Goal: Task Accomplishment & Management: Manage account settings

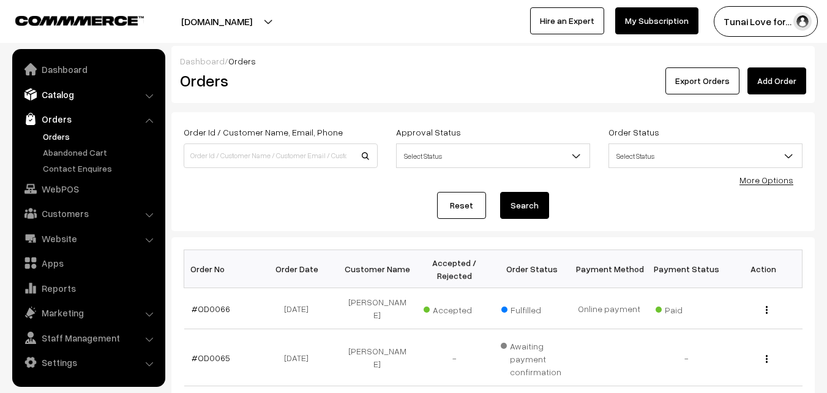
click at [67, 89] on link "Catalog" at bounding box center [88, 94] width 146 height 22
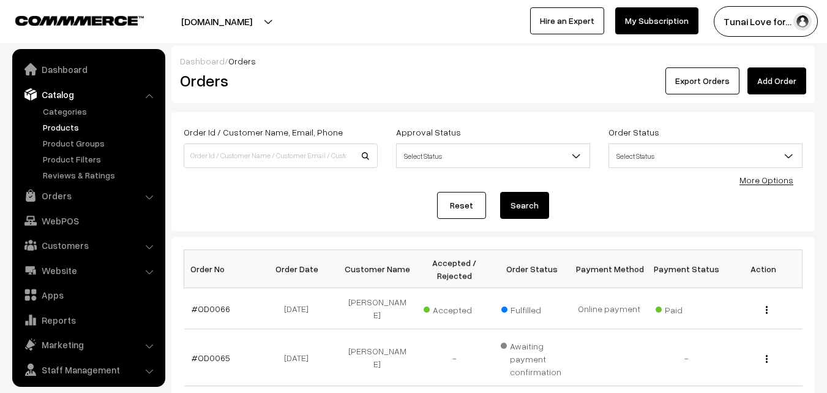
click at [69, 122] on link "Products" at bounding box center [100, 127] width 121 height 13
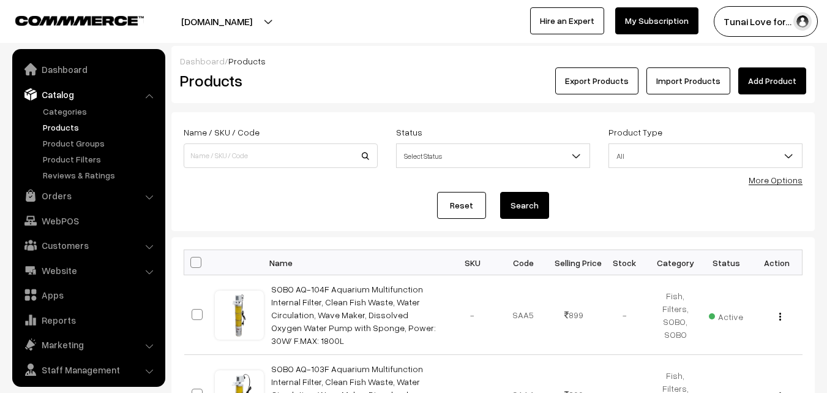
scroll to position [31, 0]
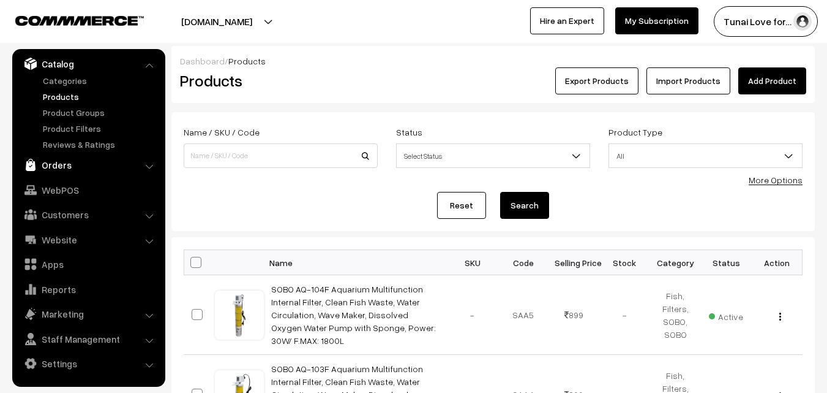
click at [61, 159] on link "Orders" at bounding box center [88, 165] width 146 height 22
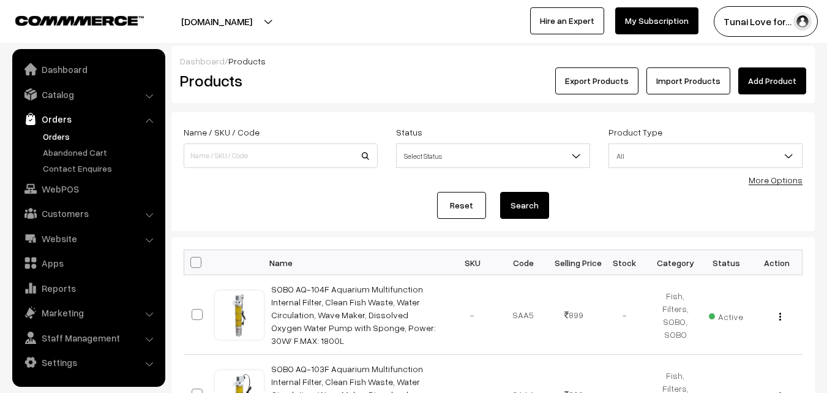
click at [54, 139] on link "Orders" at bounding box center [100, 136] width 121 height 13
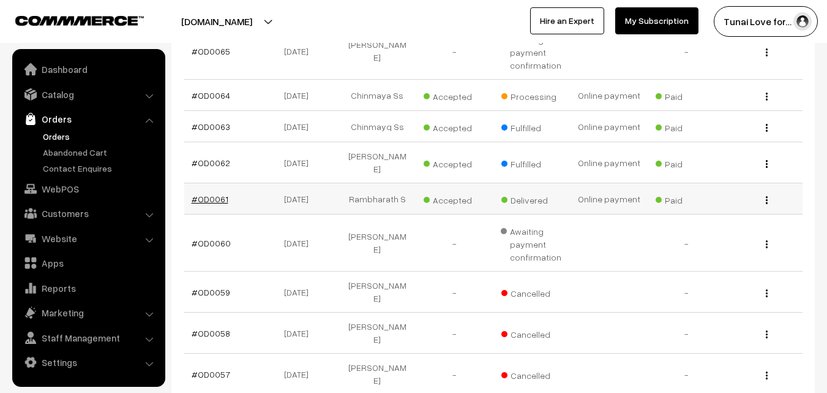
scroll to position [245, 0]
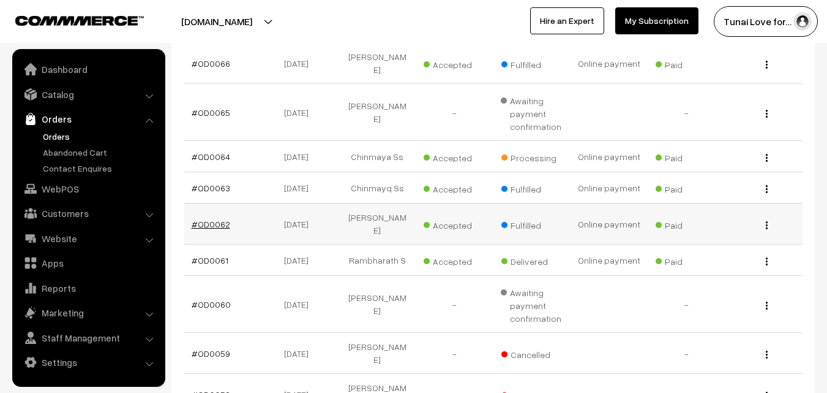
click at [215, 219] on link "#OD0062" at bounding box center [211, 224] width 39 height 10
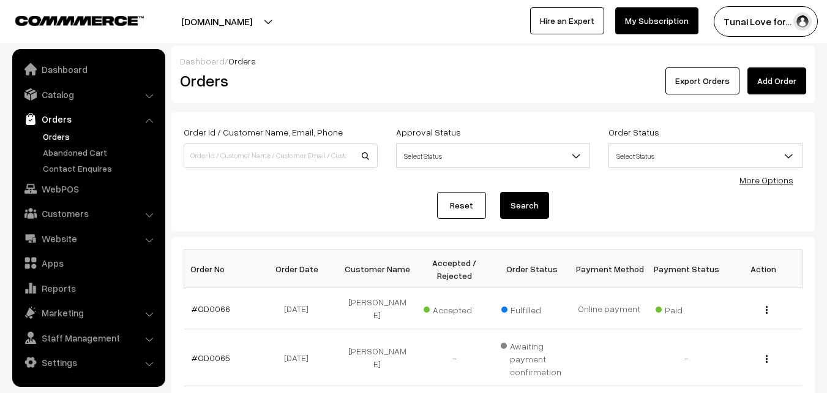
scroll to position [245, 0]
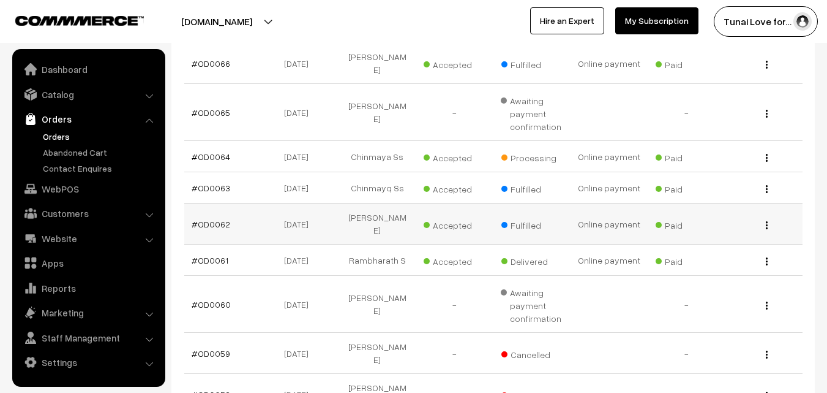
drag, startPoint x: 231, startPoint y: 209, endPoint x: 187, endPoint y: 217, distance: 44.2
click at [187, 217] on td "#OD0062" at bounding box center [222, 223] width 77 height 41
copy link "#OD0062"
drag, startPoint x: 273, startPoint y: 209, endPoint x: 317, endPoint y: 209, distance: 44.7
click at [317, 209] on td "[DATE]" at bounding box center [300, 223] width 77 height 41
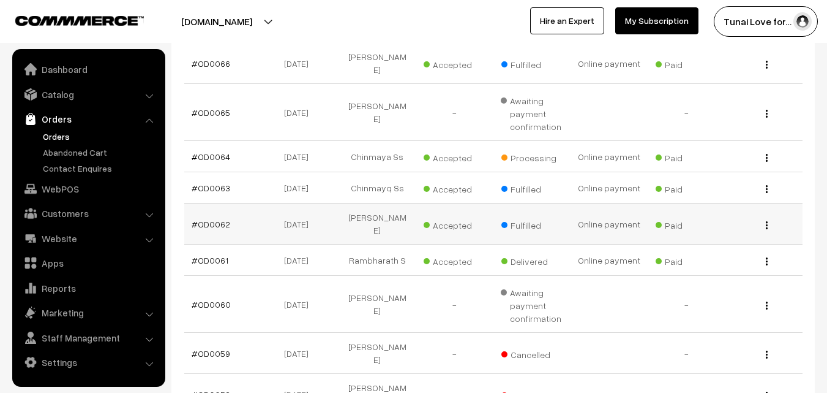
copy td "[DATE]"
drag, startPoint x: 358, startPoint y: 210, endPoint x: 402, endPoint y: 207, distance: 44.2
click at [402, 207] on td "[PERSON_NAME]" at bounding box center [377, 223] width 77 height 41
copy td "[PERSON_NAME]"
drag, startPoint x: 187, startPoint y: 178, endPoint x: 233, endPoint y: 178, distance: 45.3
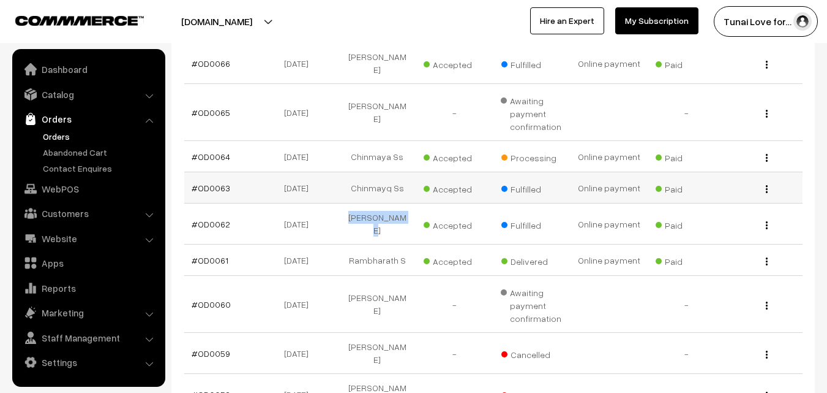
click at [233, 178] on td "#OD0063" at bounding box center [222, 187] width 77 height 31
copy link "#OD0063"
drag, startPoint x: 273, startPoint y: 176, endPoint x: 322, endPoint y: 178, distance: 48.4
click at [322, 178] on td "03-09-2025" at bounding box center [300, 187] width 77 height 31
copy td "03-09-2025"
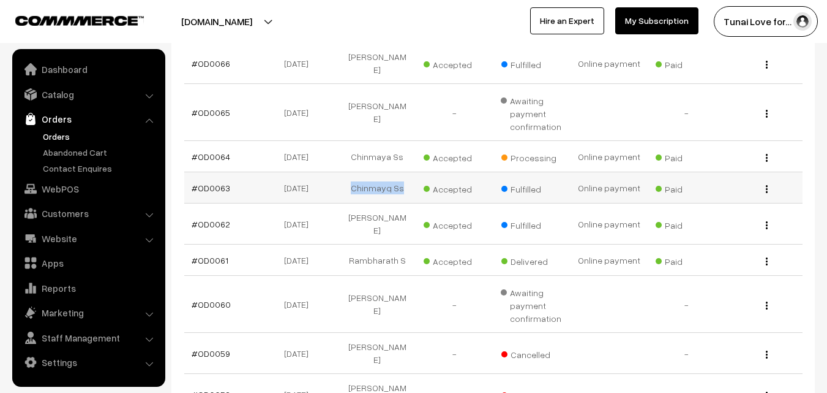
drag, startPoint x: 353, startPoint y: 178, endPoint x: 401, endPoint y: 180, distance: 47.8
click at [401, 180] on td "Chinmayq Ss" at bounding box center [377, 187] width 77 height 31
copy td "Chinmayq Ss"
drag, startPoint x: 187, startPoint y: 151, endPoint x: 230, endPoint y: 152, distance: 42.9
click at [230, 152] on td "#OD0064" at bounding box center [222, 156] width 77 height 31
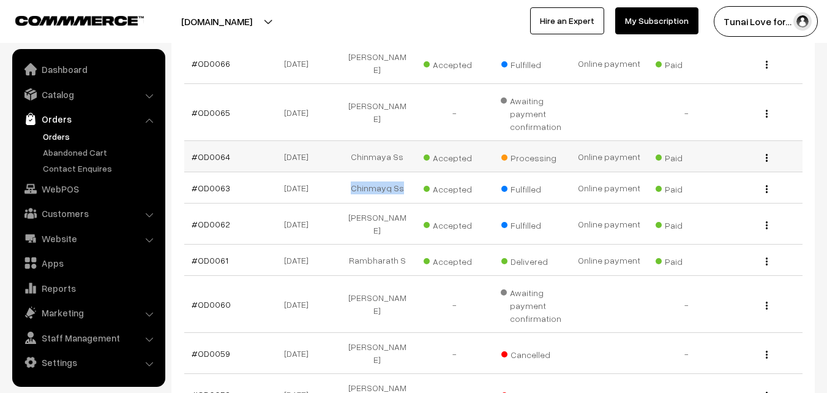
copy link "#OD0064"
drag, startPoint x: 273, startPoint y: 149, endPoint x: 318, endPoint y: 151, distance: 45.4
click at [318, 151] on td "03-09-2025" at bounding box center [300, 156] width 77 height 31
copy td "03-09-2025"
click at [317, 144] on td "03-09-2025" at bounding box center [300, 156] width 77 height 31
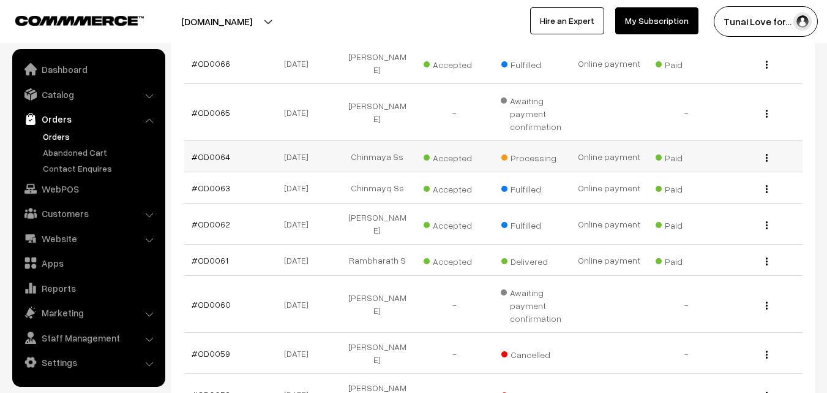
drag, startPoint x: 274, startPoint y: 145, endPoint x: 318, endPoint y: 147, distance: 44.8
click at [318, 147] on td "03-09-2025" at bounding box center [300, 156] width 77 height 31
copy td "03-09-2025"
drag, startPoint x: 355, startPoint y: 146, endPoint x: 400, endPoint y: 149, distance: 45.5
click at [400, 149] on td "Chinmaya Ss" at bounding box center [377, 156] width 77 height 31
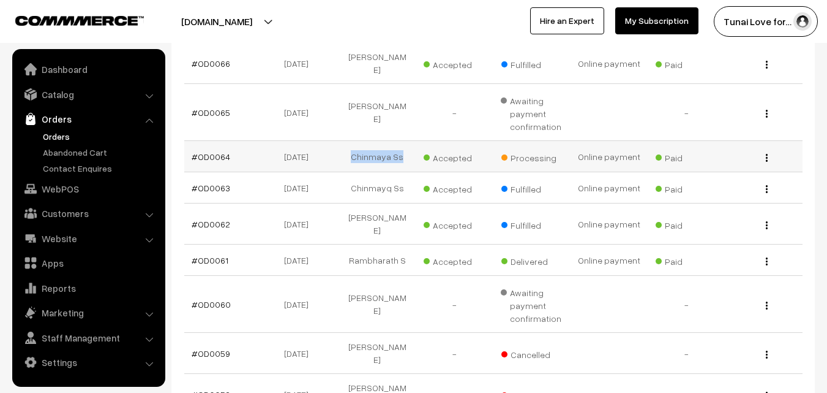
copy td "Chinmaya Ss"
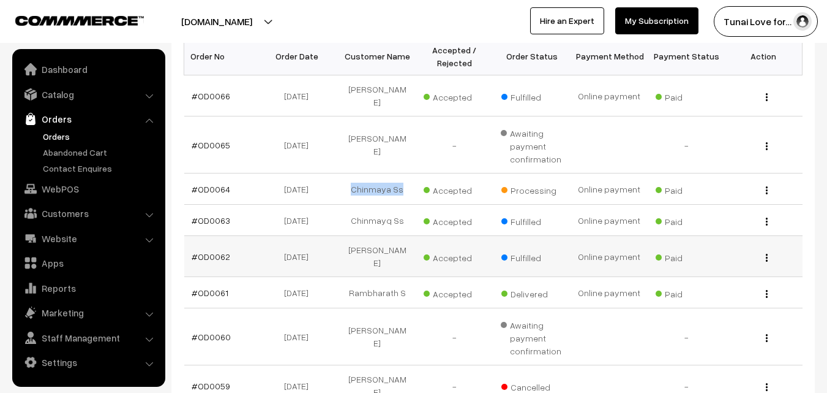
scroll to position [122, 0]
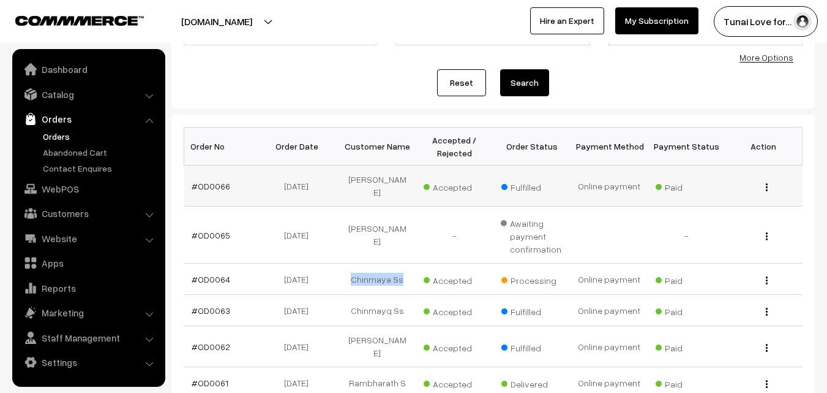
drag, startPoint x: 230, startPoint y: 179, endPoint x: 187, endPoint y: 182, distance: 43.6
click at [187, 182] on td "#OD0066" at bounding box center [222, 185] width 77 height 41
drag, startPoint x: 317, startPoint y: 183, endPoint x: 269, endPoint y: 181, distance: 47.2
click at [269, 181] on td "04-09-2025" at bounding box center [300, 185] width 77 height 41
drag, startPoint x: 401, startPoint y: 181, endPoint x: 352, endPoint y: 180, distance: 49.6
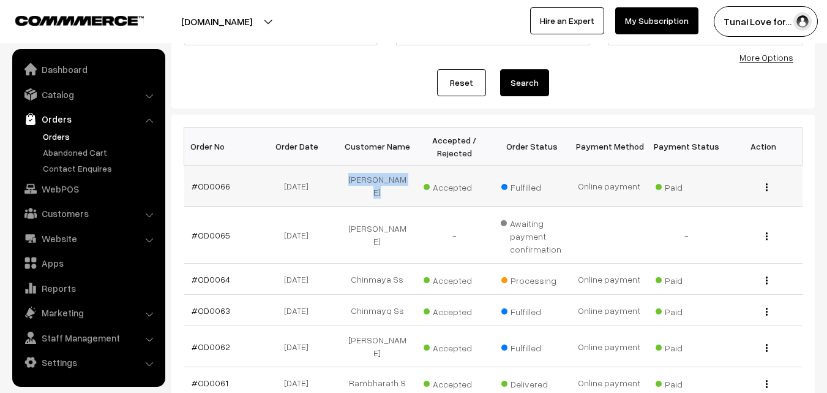
click at [352, 180] on td "Pranav Kumar" at bounding box center [377, 185] width 77 height 41
click at [219, 182] on link "#OD0066" at bounding box center [211, 186] width 39 height 10
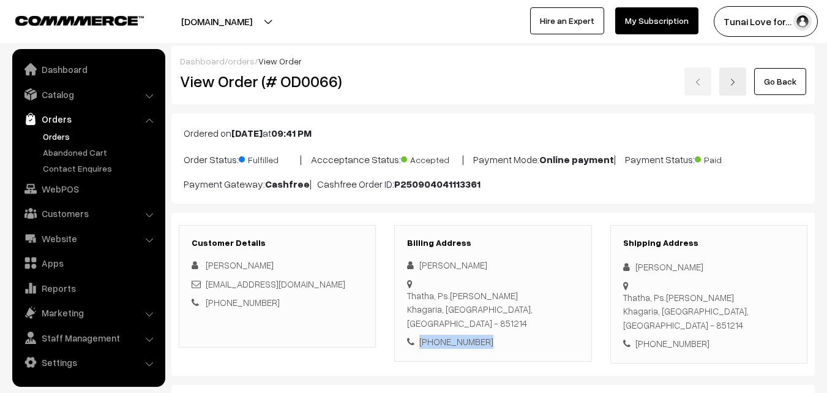
drag, startPoint x: 486, startPoint y: 317, endPoint x: 421, endPoint y: 315, distance: 65.0
click at [421, 334] on div "+91 7979727997" at bounding box center [492, 341] width 171 height 14
copy div "+91 7979727997"
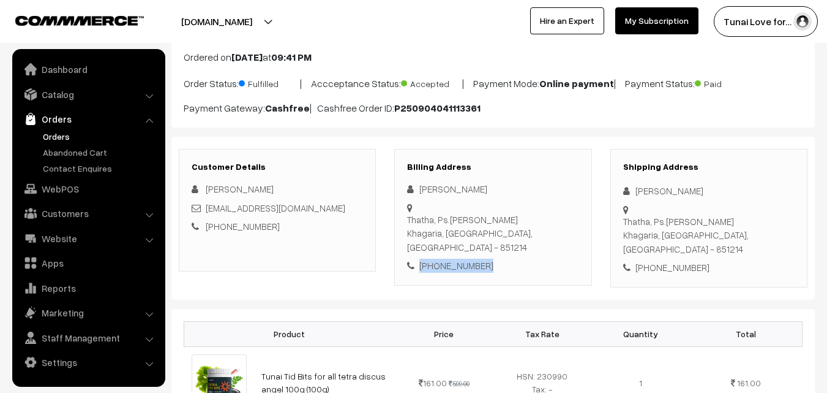
scroll to position [306, 0]
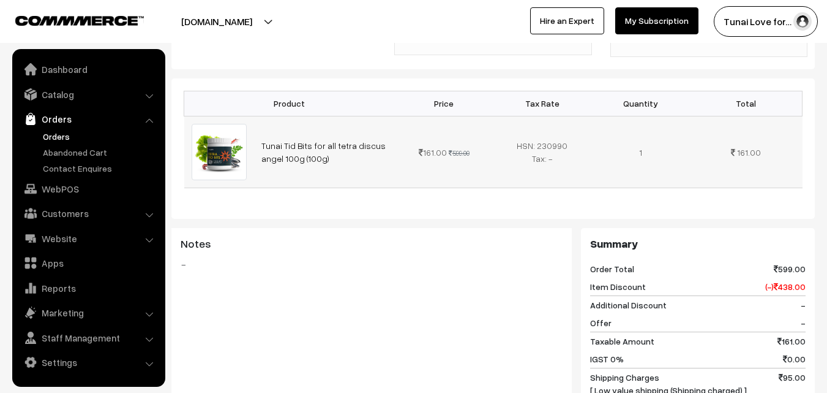
drag, startPoint x: 258, startPoint y: 124, endPoint x: 328, endPoint y: 146, distance: 72.5
click at [328, 146] on td "Tunai Tid Bits for all tetra discus angel 100g (100g)" at bounding box center [324, 152] width 141 height 72
copy link "Tunai Tid Bits for all tetra discus angel 100g (100g)"
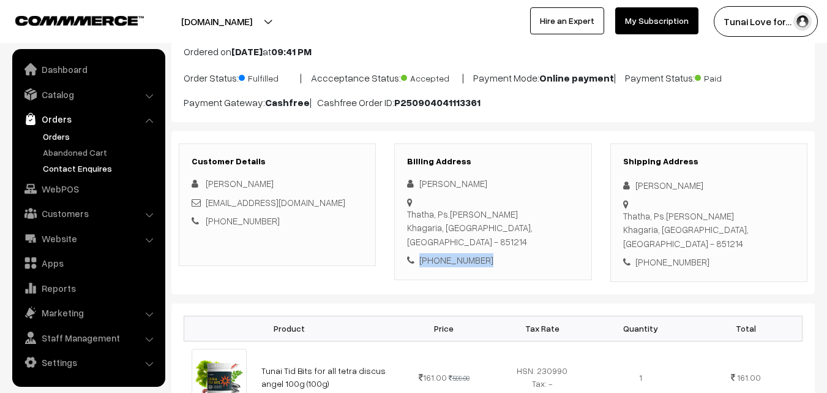
scroll to position [61, 0]
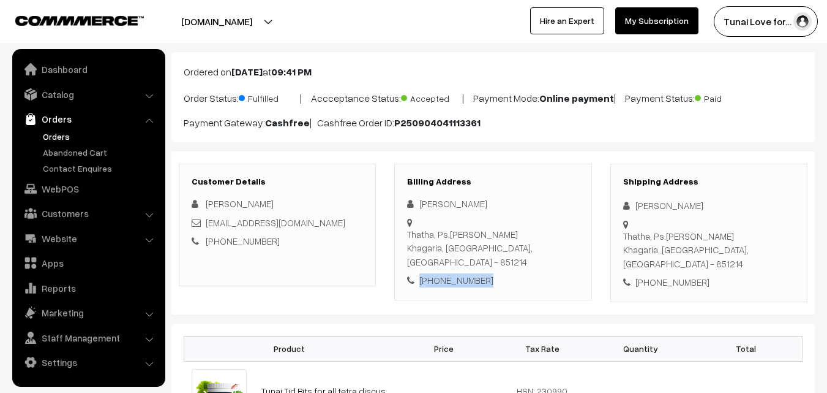
click at [56, 135] on link "Orders" at bounding box center [100, 136] width 121 height 13
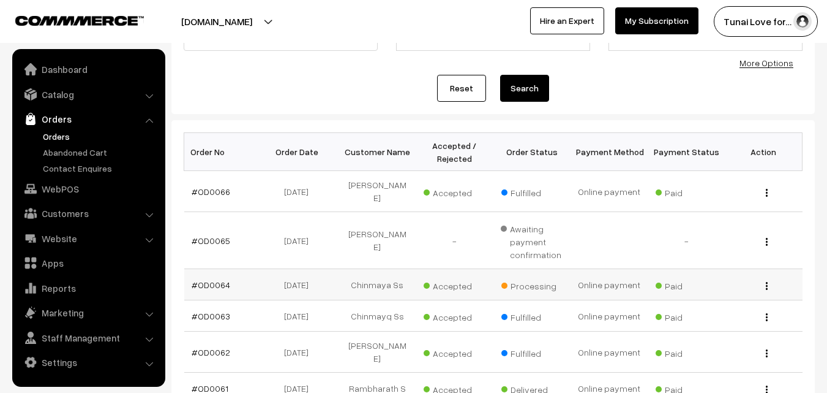
scroll to position [184, 0]
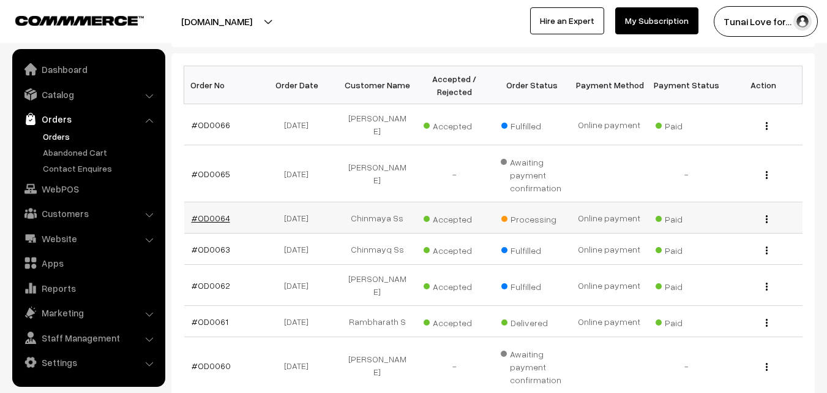
click at [209, 213] on link "#OD0064" at bounding box center [211, 218] width 39 height 10
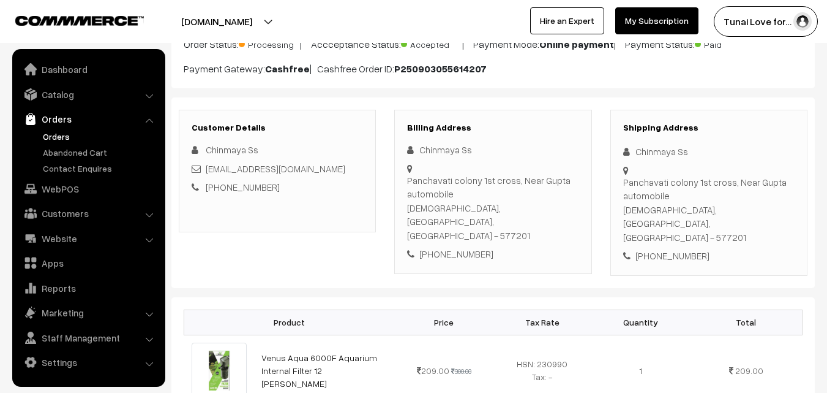
scroll to position [122, 0]
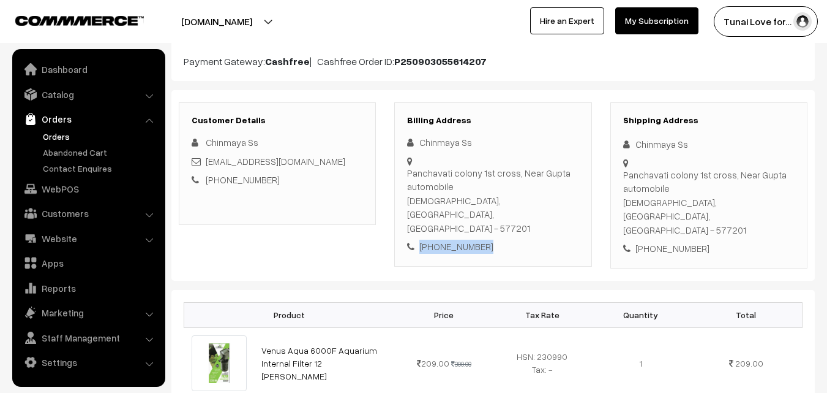
drag, startPoint x: 490, startPoint y: 221, endPoint x: 421, endPoint y: 218, distance: 68.7
click at [421, 239] on div "[PHONE_NUMBER]" at bounding box center [492, 246] width 171 height 14
copy div "[PHONE_NUMBER]"
drag, startPoint x: 259, startPoint y: 325, endPoint x: 363, endPoint y: 339, distance: 104.5
click at [363, 339] on td "Venus Aqua 6000F Aquarium Internal Filter 12 Watts" at bounding box center [324, 362] width 141 height 71
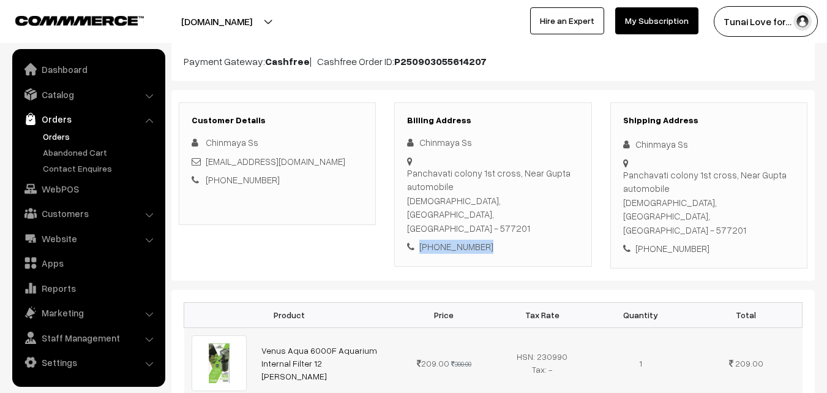
copy link "Venus Aqua 6000F Aquarium Internal Filter 12 Watts"
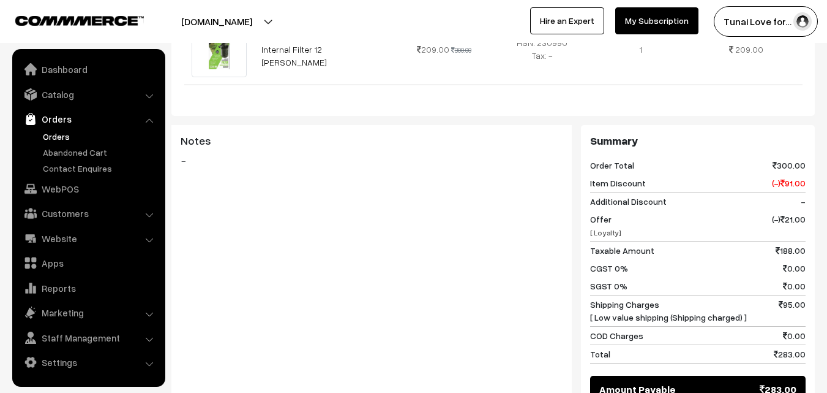
scroll to position [306, 0]
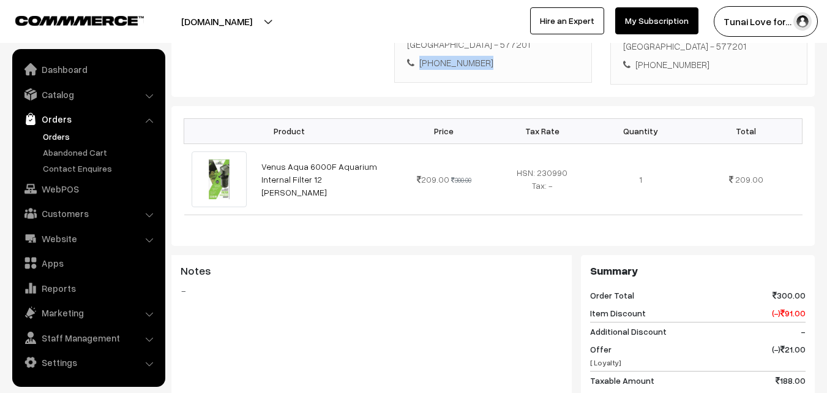
click at [67, 137] on link "Orders" at bounding box center [100, 136] width 121 height 13
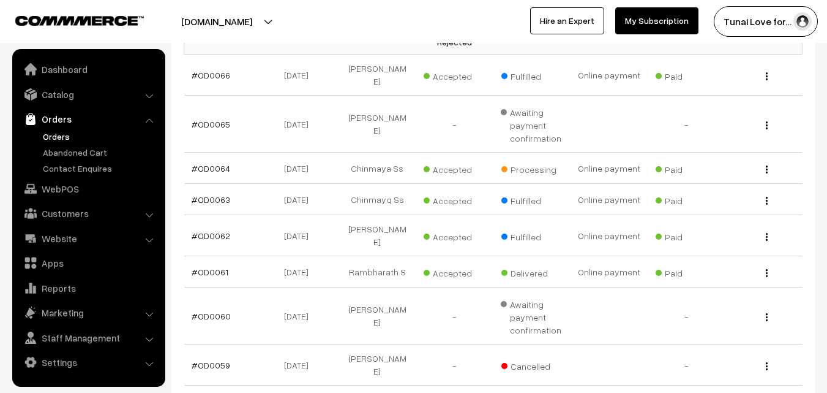
scroll to position [245, 0]
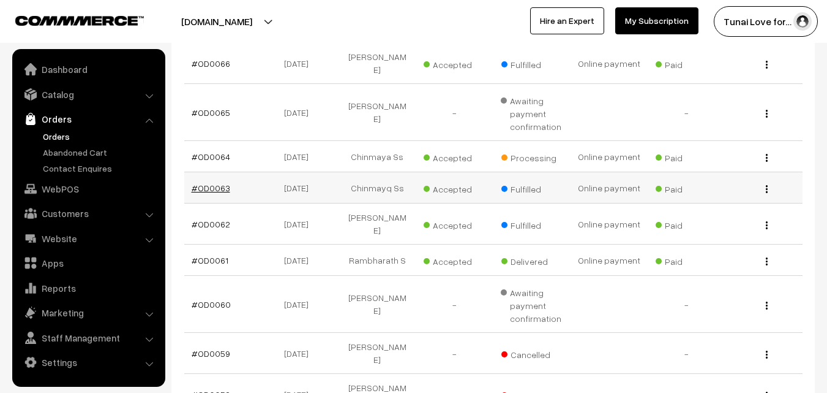
click at [209, 183] on link "#OD0063" at bounding box center [211, 188] width 39 height 10
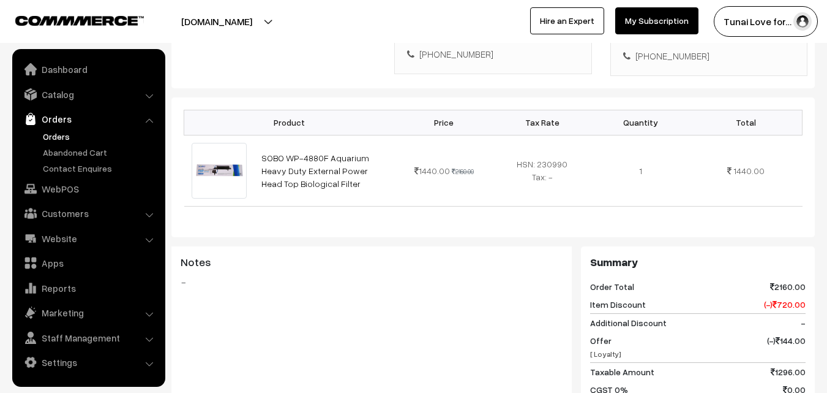
scroll to position [245, 0]
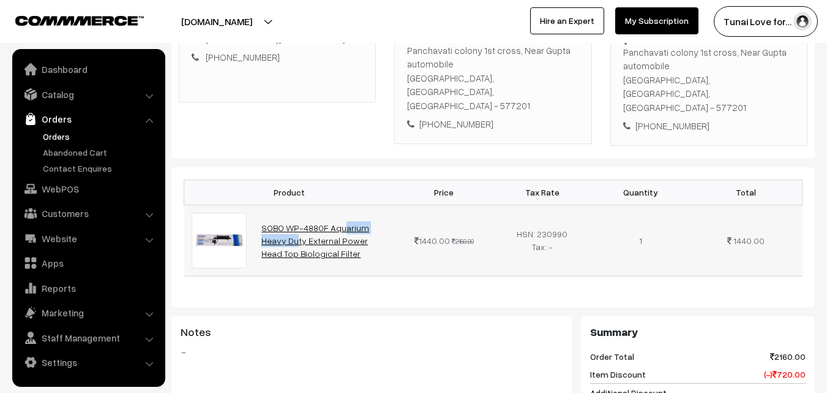
drag, startPoint x: 261, startPoint y: 193, endPoint x: 325, endPoint y: 197, distance: 64.5
click at [325, 205] on td "SOBO WP-4880F Aquarium Heavy Duty External Power Head Top Biological Filter" at bounding box center [324, 240] width 141 height 71
copy link "SOBO WP-4880F"
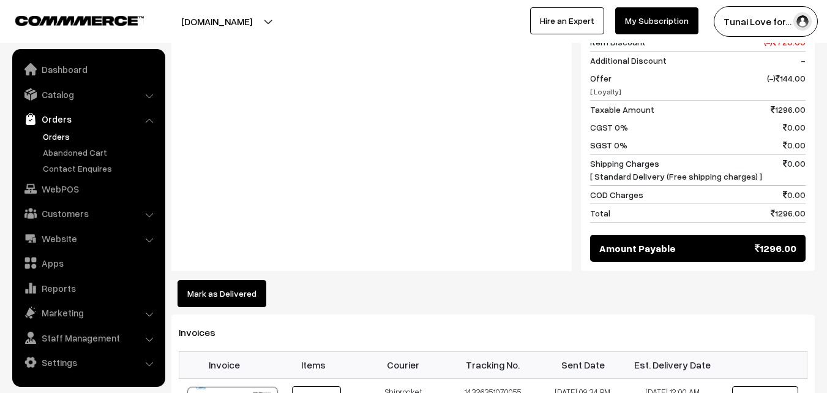
scroll to position [551, 0]
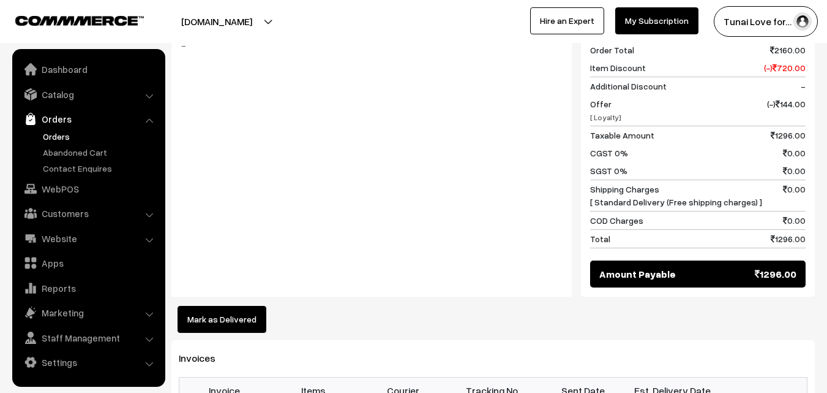
click at [59, 140] on link "Orders" at bounding box center [100, 136] width 121 height 13
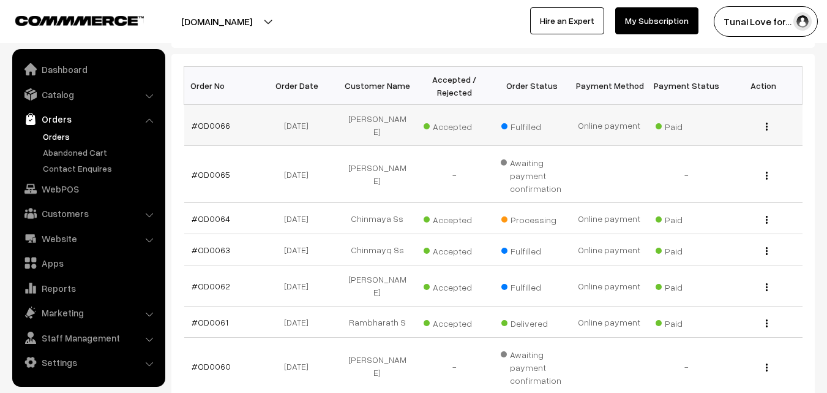
scroll to position [184, 0]
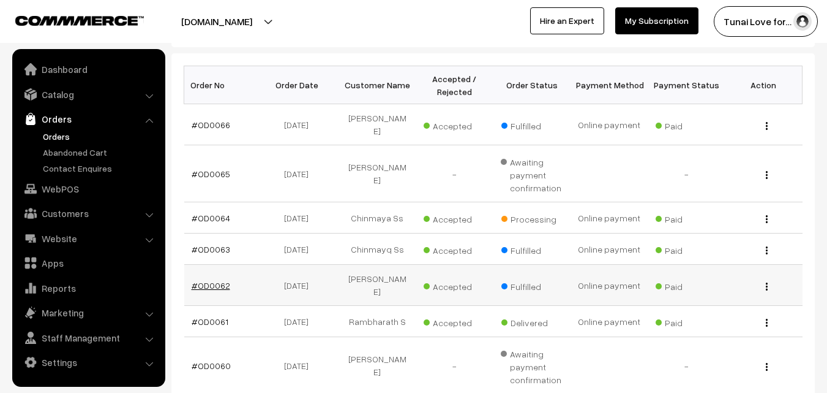
click at [219, 280] on link "#OD0062" at bounding box center [211, 285] width 39 height 10
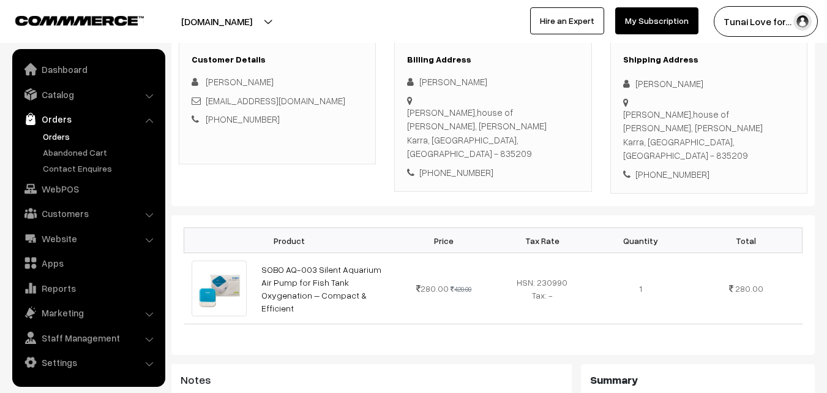
scroll to position [184, 0]
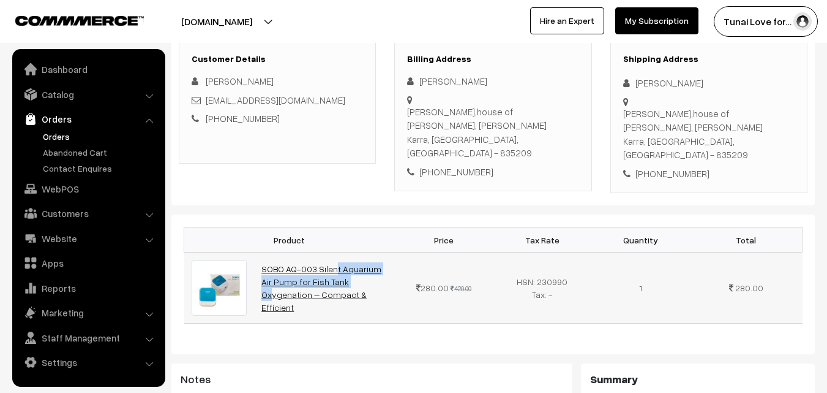
drag, startPoint x: 260, startPoint y: 246, endPoint x: 283, endPoint y: 256, distance: 25.5
click at [283, 256] on td "SOBO AQ-003 Silent Aquarium Air Pump for Fish Tank Oxygenation – Compact & Effi…" at bounding box center [324, 287] width 141 height 71
copy link "SOBO AQ-003 Silent Aquarium Air Pump"
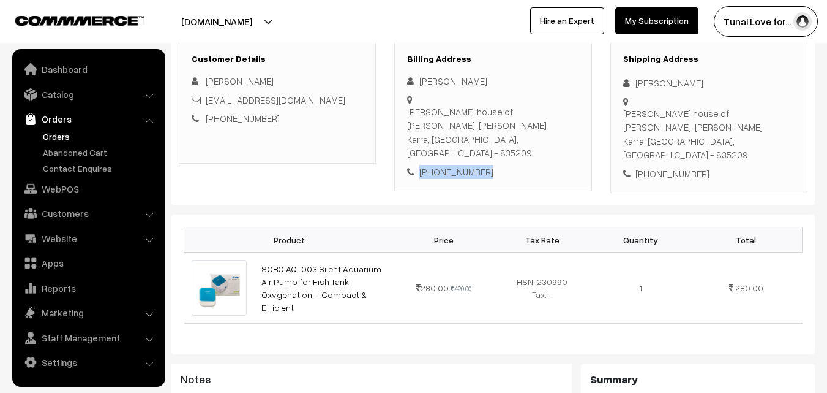
drag, startPoint x: 478, startPoint y: 132, endPoint x: 421, endPoint y: 127, distance: 57.7
click at [421, 165] on div "[PHONE_NUMBER]" at bounding box center [492, 172] width 171 height 14
copy div "[PHONE_NUMBER]"
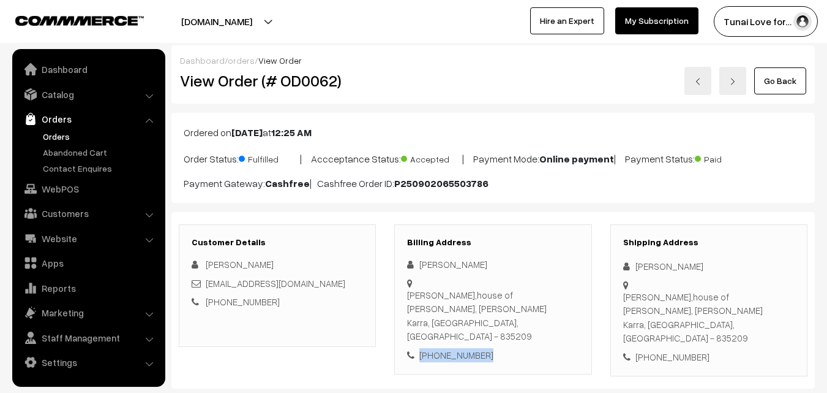
scroll to position [0, 0]
